Goal: Navigation & Orientation: Find specific page/section

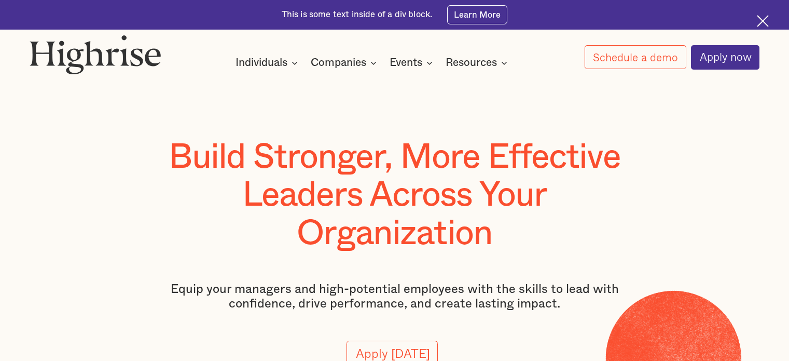
scroll to position [622, 0]
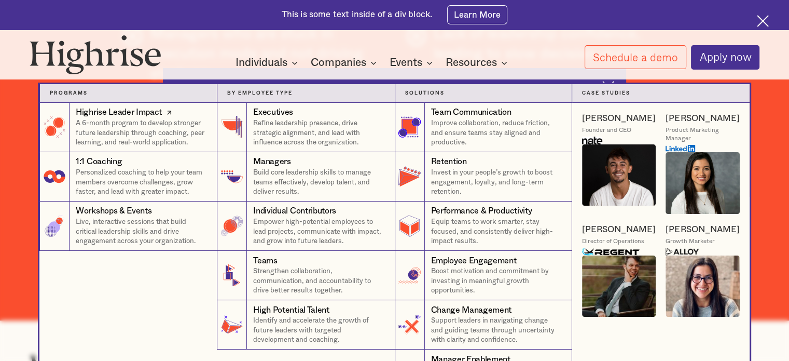
click at [168, 116] on icon at bounding box center [169, 112] width 10 height 12
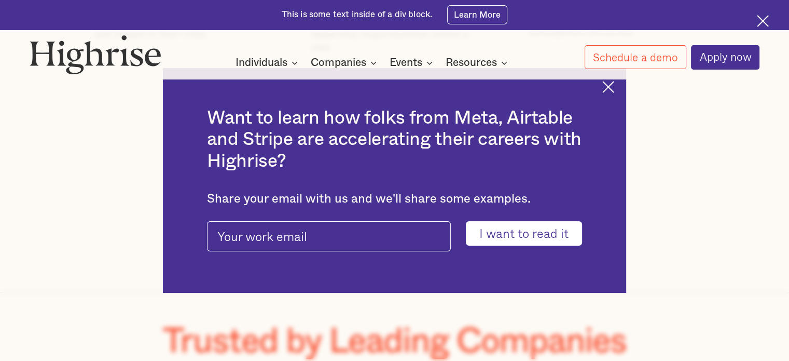
scroll to position [3268, 0]
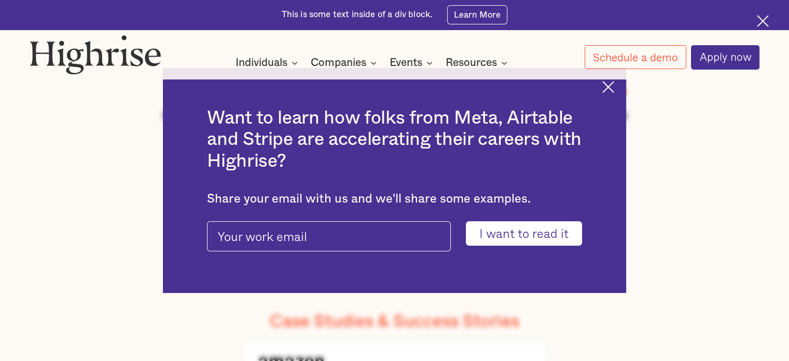
click at [606, 89] on div "Want to learn how folks from Meta, Airtable and Stripe are accelerating their c…" at bounding box center [395, 180] width 464 height 225
click at [614, 85] on img at bounding box center [608, 87] width 12 height 12
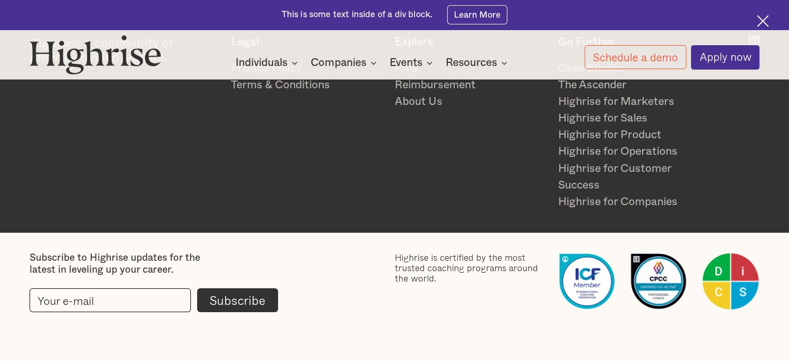
scroll to position [5672, 0]
